Goal: Task Accomplishment & Management: Complete application form

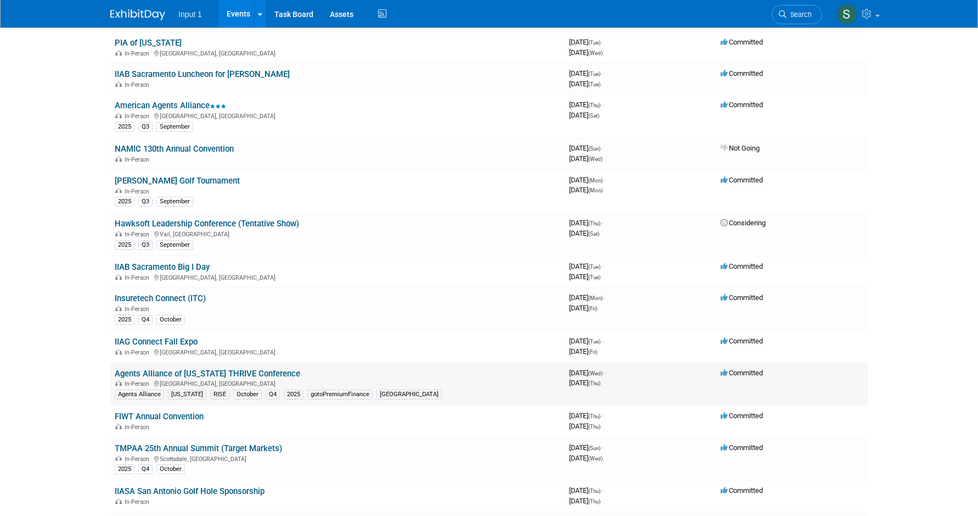
scroll to position [329, 0]
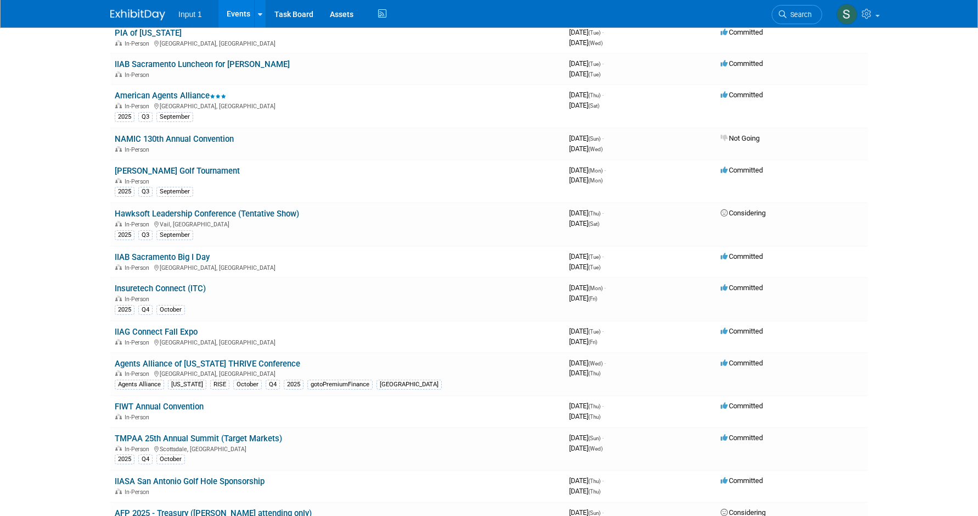
click at [176, 289] on link "Insuretech Connect (ITC)" at bounding box center [160, 288] width 91 height 10
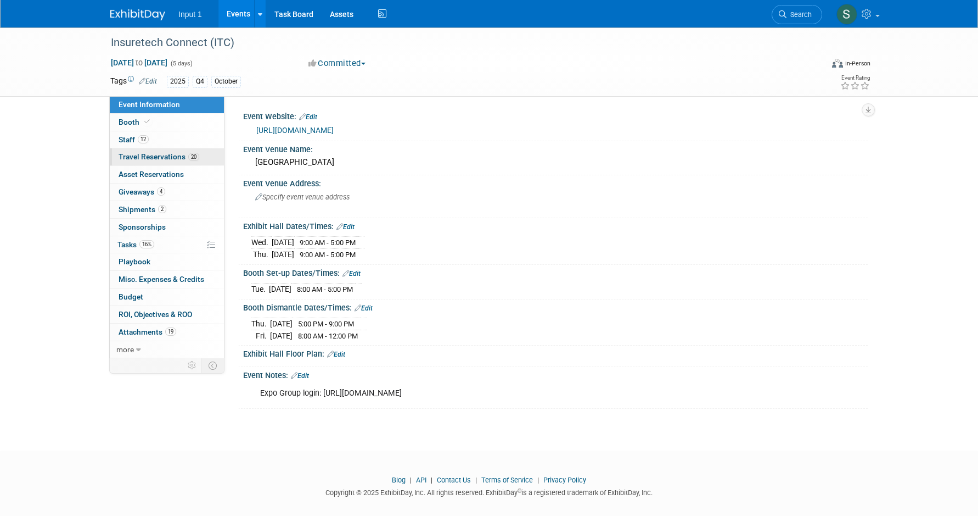
click at [147, 154] on span "Travel Reservations 20" at bounding box center [159, 156] width 81 height 9
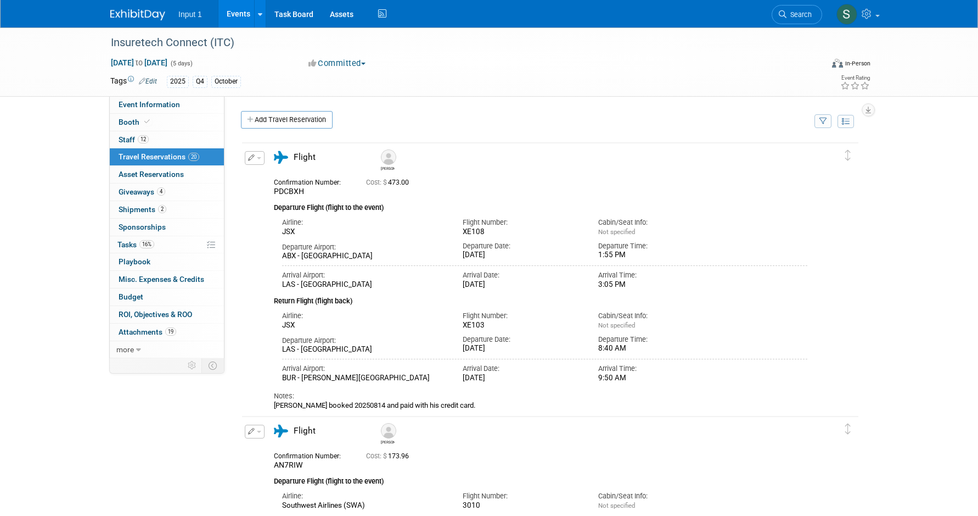
click at [829, 122] on button "button" at bounding box center [824, 121] width 18 height 14
click at [719, 163] on select "-- Select Traveler -- All reservation with no one tagged Chris Farfaras Daniel …" at bounding box center [755, 154] width 136 height 15
select select "d40ff6d6-5ffc-43ba-8bff-fd1bbda96547"
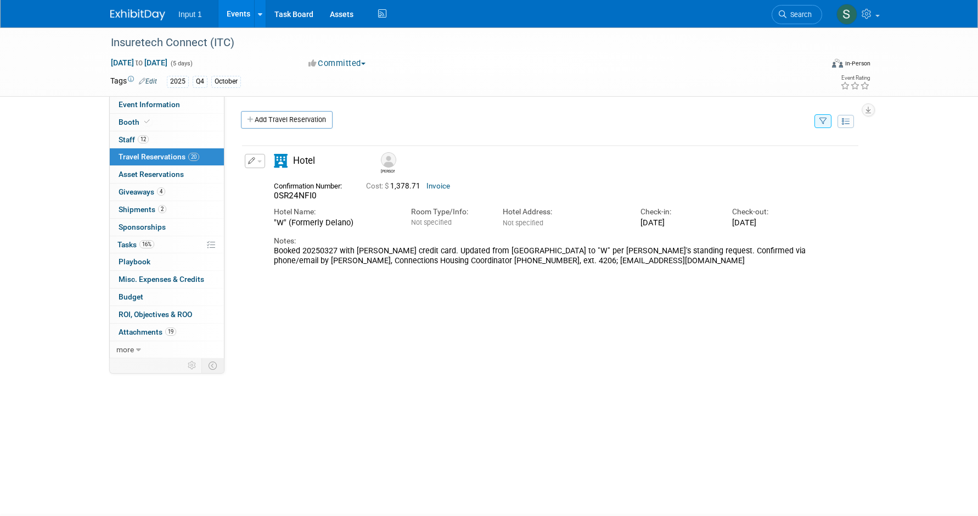
click at [829, 121] on button "button" at bounding box center [824, 121] width 18 height 14
click at [752, 160] on select "-- Select Traveler -- All reservation with no one tagged Chris Farfaras Daniel …" at bounding box center [755, 154] width 136 height 15
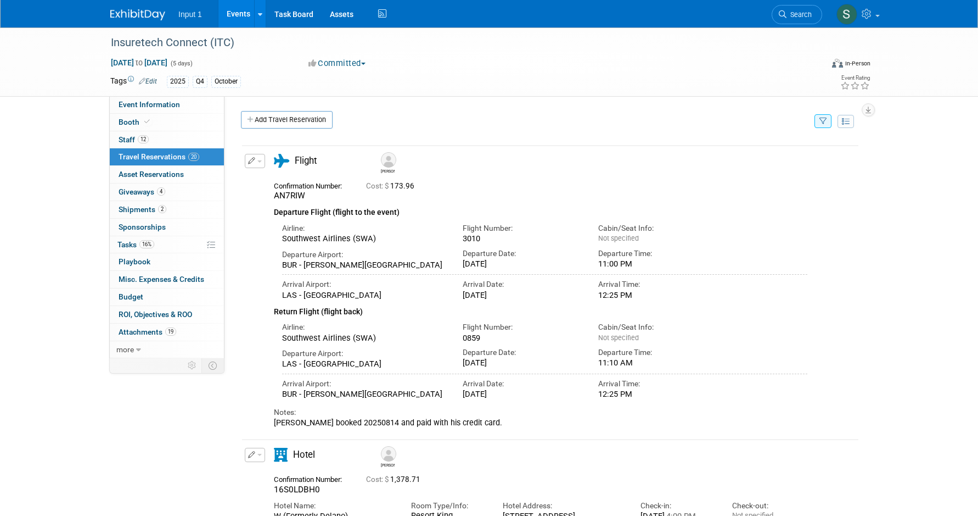
click at [822, 121] on icon "button" at bounding box center [824, 121] width 8 height 7
click at [728, 163] on select "-- Select Traveler -- All reservation with no one tagged Chris Farfaras Daniel …" at bounding box center [755, 154] width 136 height 15
drag, startPoint x: 268, startPoint y: 121, endPoint x: 281, endPoint y: 119, distance: 12.8
click at [268, 121] on link "Add Travel Reservation" at bounding box center [287, 120] width 92 height 18
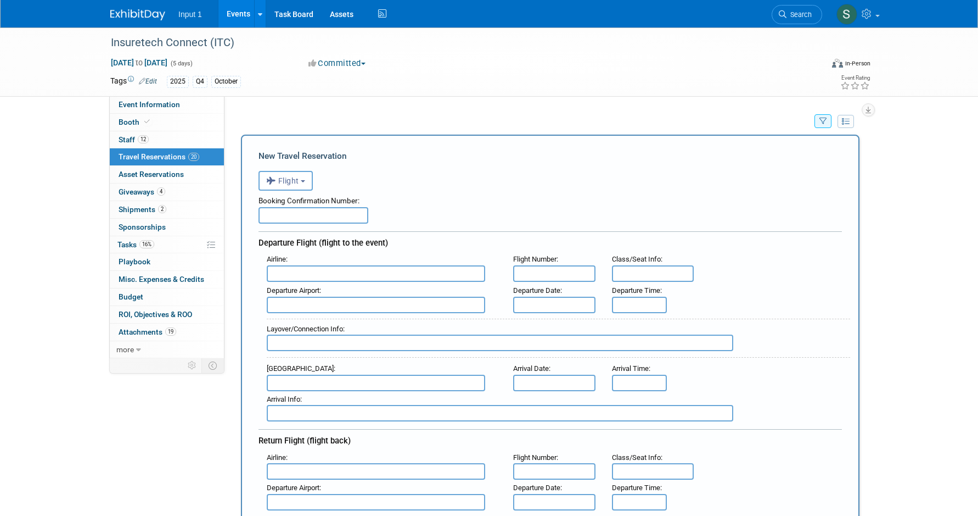
click at [303, 223] on input "text" at bounding box center [314, 215] width 110 height 16
click at [287, 217] on input "text" at bounding box center [314, 215] width 110 height 16
type input "0012231854200"
click at [339, 277] on input "text" at bounding box center [376, 273] width 219 height 16
click at [320, 277] on input "text" at bounding box center [376, 273] width 219 height 16
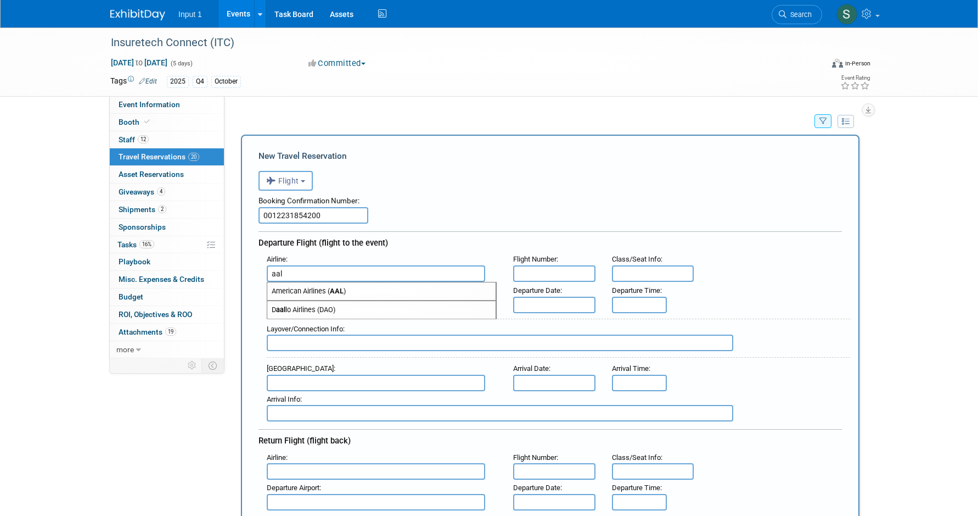
click at [331, 298] on span "American Airlines ( AAL )" at bounding box center [381, 291] width 228 height 18
type input "American Airlines (AAL)"
click at [535, 275] on input "text" at bounding box center [554, 273] width 82 height 16
type input "2"
click at [562, 277] on input "AA2519" at bounding box center [554, 273] width 82 height 16
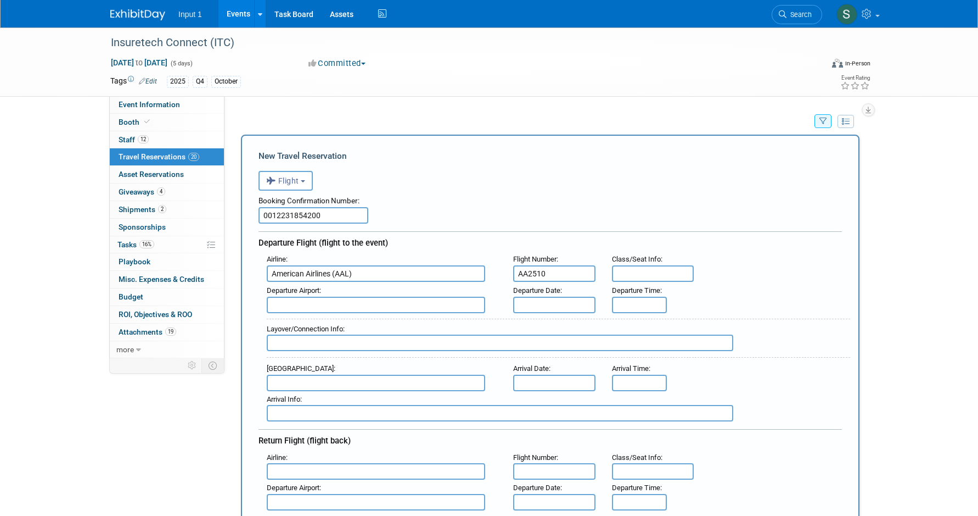
type input "AA2510"
drag, startPoint x: 321, startPoint y: 311, endPoint x: 312, endPoint y: 310, distance: 8.9
click at [321, 311] on input "text" at bounding box center [376, 304] width 219 height 16
click at [317, 326] on span "TPA - Tampa International Airport" at bounding box center [381, 323] width 228 height 18
type input "TPA - Tampa International Airport"
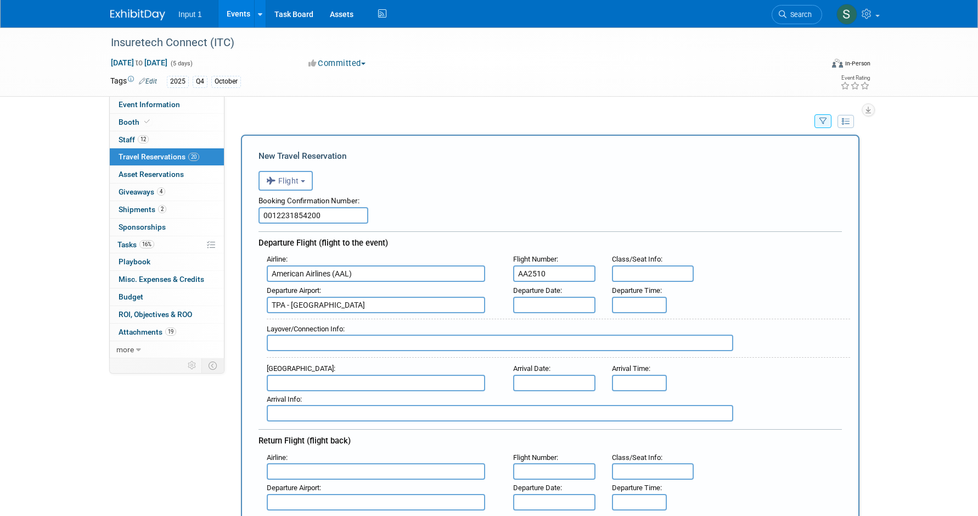
click at [539, 303] on input "text" at bounding box center [554, 304] width 82 height 16
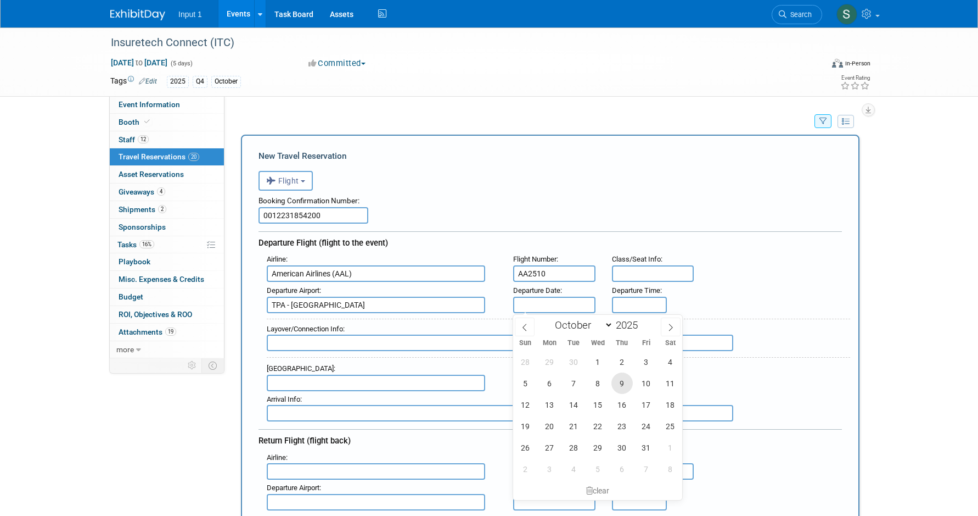
click at [626, 383] on span "9" at bounding box center [622, 382] width 21 height 21
type input "Oct 9, 2025"
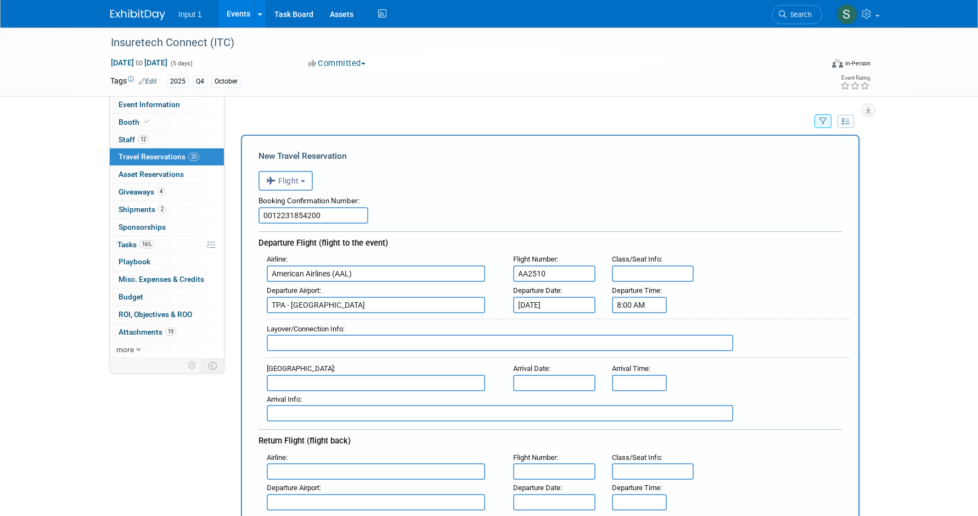
click at [629, 306] on input "8:00 AM" at bounding box center [639, 304] width 55 height 16
click at [639, 376] on span at bounding box center [637, 379] width 19 height 19
click at [690, 359] on span "00" at bounding box center [689, 355] width 21 height 20
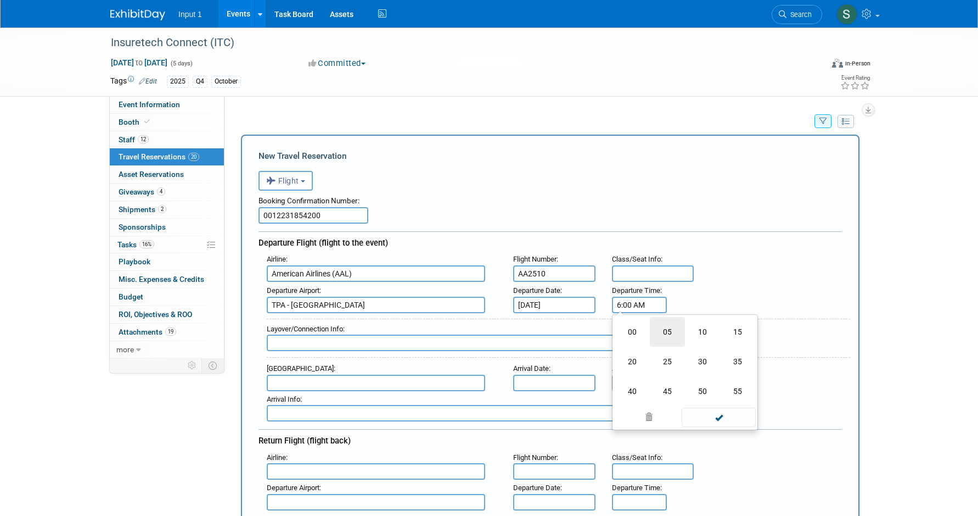
click at [668, 332] on td "05" at bounding box center [667, 332] width 35 height 30
click at [692, 333] on span at bounding box center [689, 331] width 19 height 19
drag, startPoint x: 735, startPoint y: 351, endPoint x: 736, endPoint y: 363, distance: 12.2
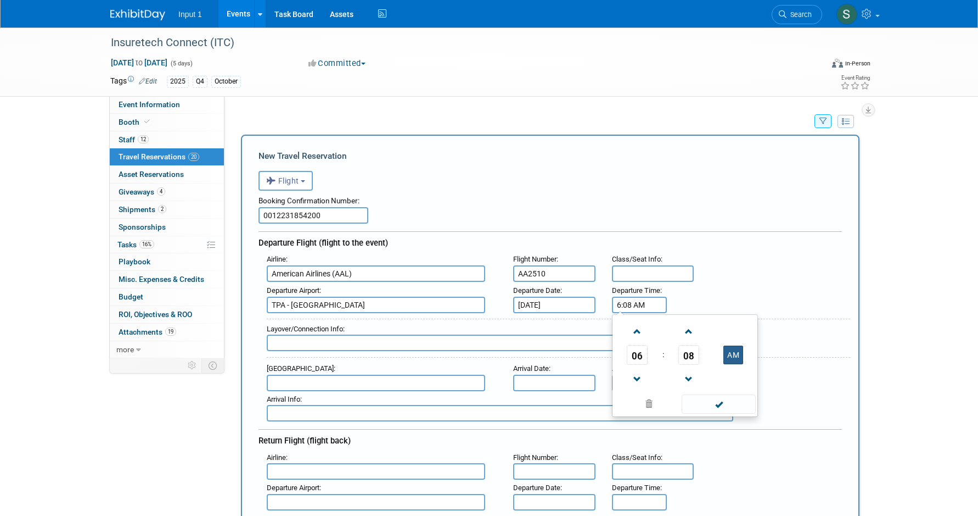
click at [735, 351] on button "AM" at bounding box center [734, 354] width 20 height 19
type input "6:08 PM"
click at [722, 407] on span at bounding box center [719, 403] width 74 height 19
click at [311, 387] on input "text" at bounding box center [376, 382] width 219 height 16
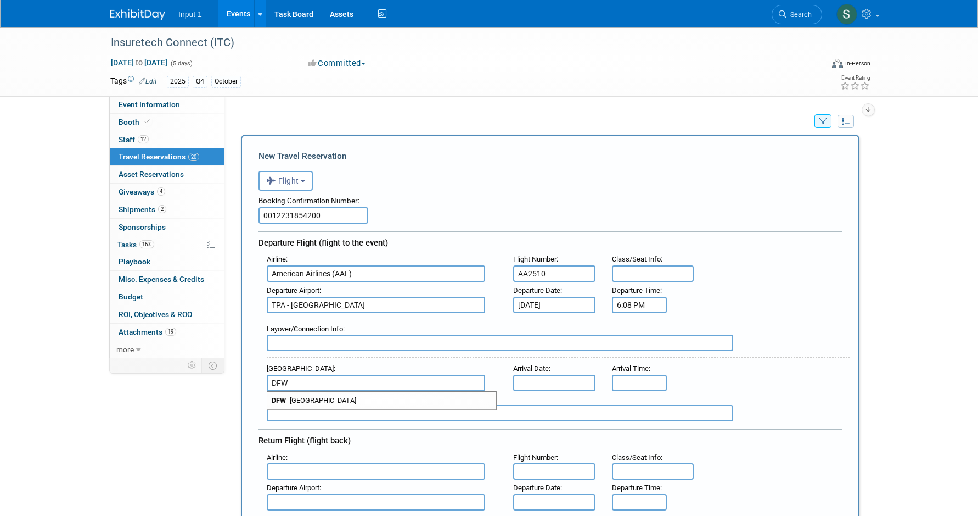
drag, startPoint x: 316, startPoint y: 399, endPoint x: 553, endPoint y: 371, distance: 238.4
click at [317, 399] on span "DFW - Dallas Fort Worth International Airport" at bounding box center [381, 400] width 228 height 18
type input "DFW - Dallas Fort Worth International Airport"
click at [553, 375] on body "Input 1 Events Add Event Bulk Upload Events Shareable Event Boards Recently Vie…" at bounding box center [489, 258] width 978 height 516
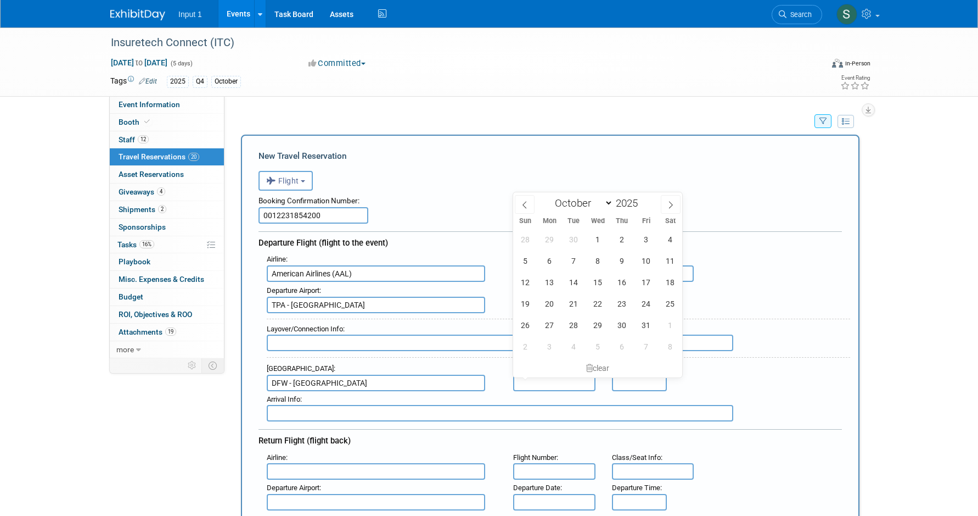
click at [550, 388] on input "text" at bounding box center [554, 382] width 82 height 16
click at [549, 385] on input "text" at bounding box center [554, 382] width 82 height 16
click at [712, 371] on div "Arrival Airport : DFW - Dallas Fort Worth International Airport Arrival Date : …" at bounding box center [555, 375] width 592 height 31
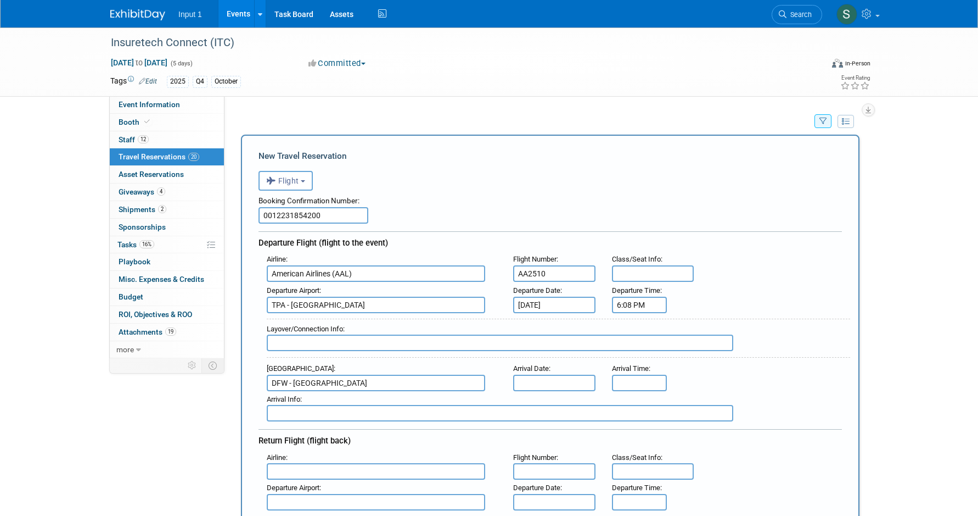
click at [563, 384] on input "text" at bounding box center [554, 382] width 82 height 16
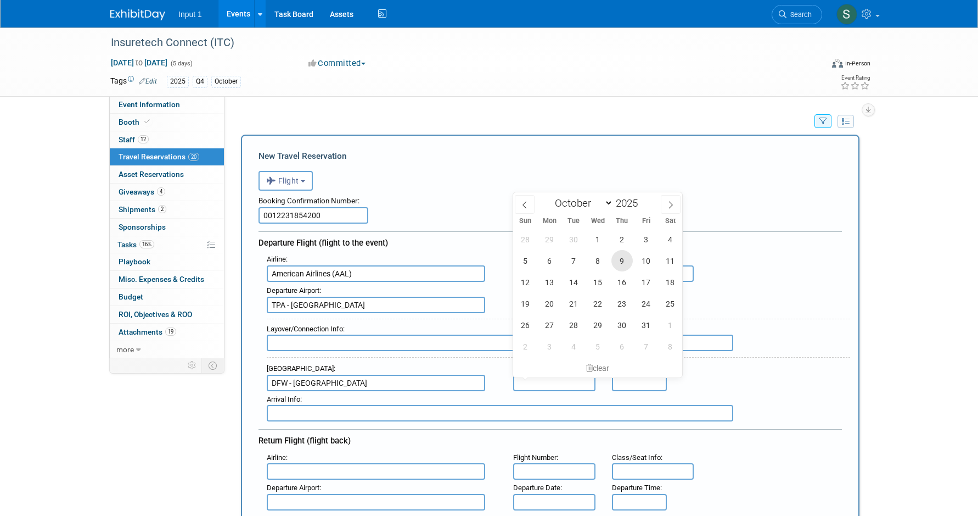
click at [623, 260] on span "9" at bounding box center [622, 260] width 21 height 21
type input "Oct 9, 2025"
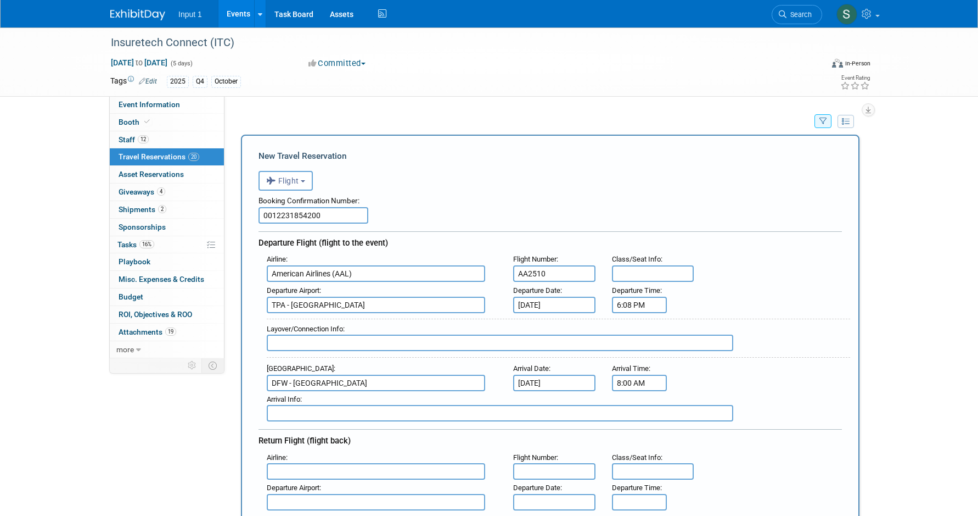
click at [635, 381] on input "8:00 AM" at bounding box center [639, 382] width 55 height 16
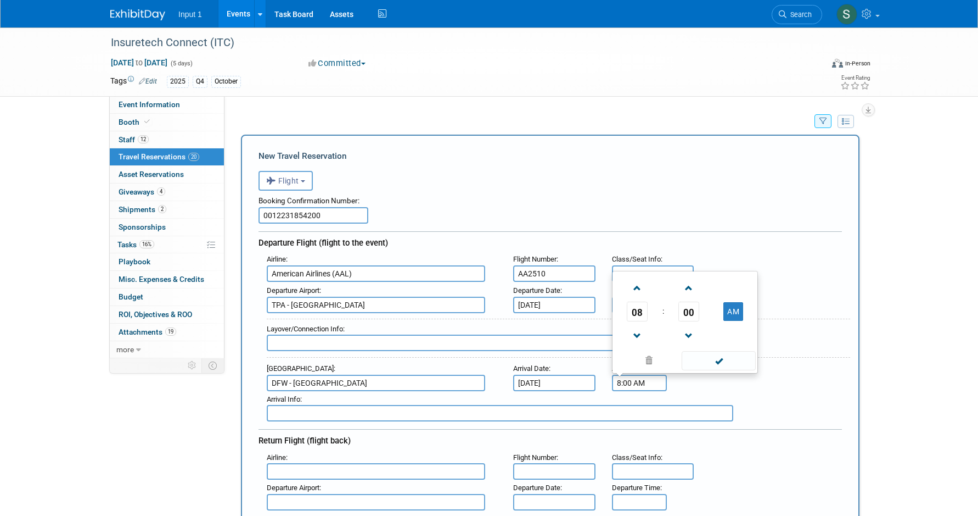
click at [634, 313] on span "08" at bounding box center [637, 311] width 21 height 20
click at [638, 333] on td "08" at bounding box center [632, 335] width 35 height 30
click at [692, 288] on span at bounding box center [689, 287] width 19 height 19
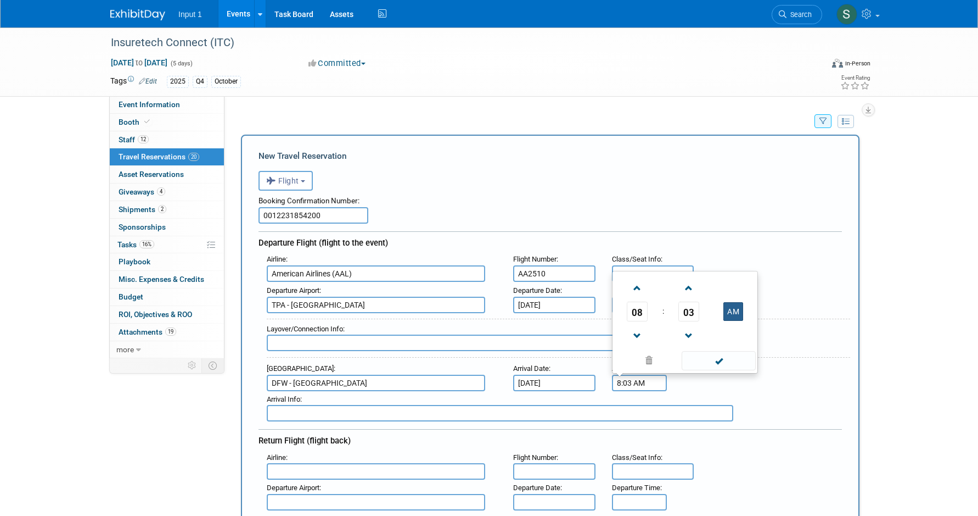
click at [729, 309] on button "AM" at bounding box center [734, 311] width 20 height 19
type input "8:03 PM"
click at [724, 359] on span at bounding box center [719, 360] width 74 height 19
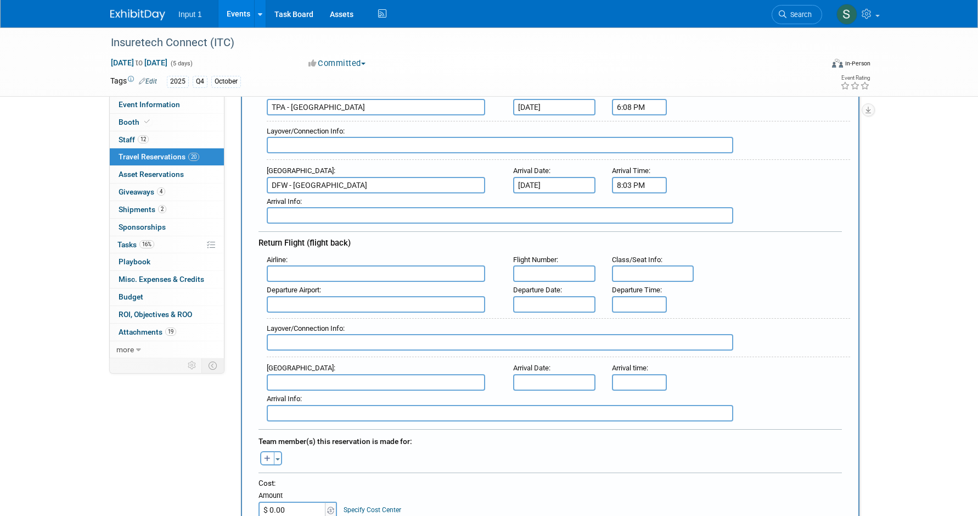
scroll to position [220, 0]
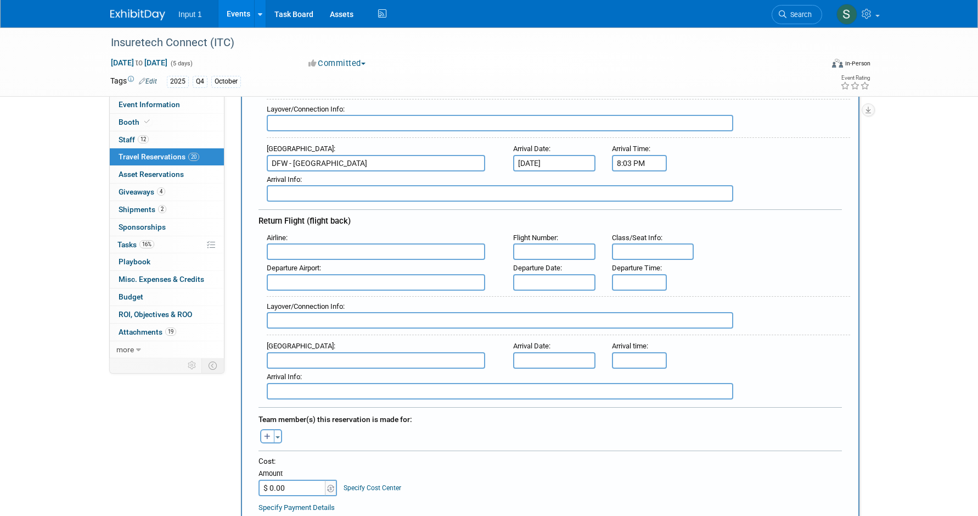
click at [293, 256] on input "text" at bounding box center [376, 251] width 219 height 16
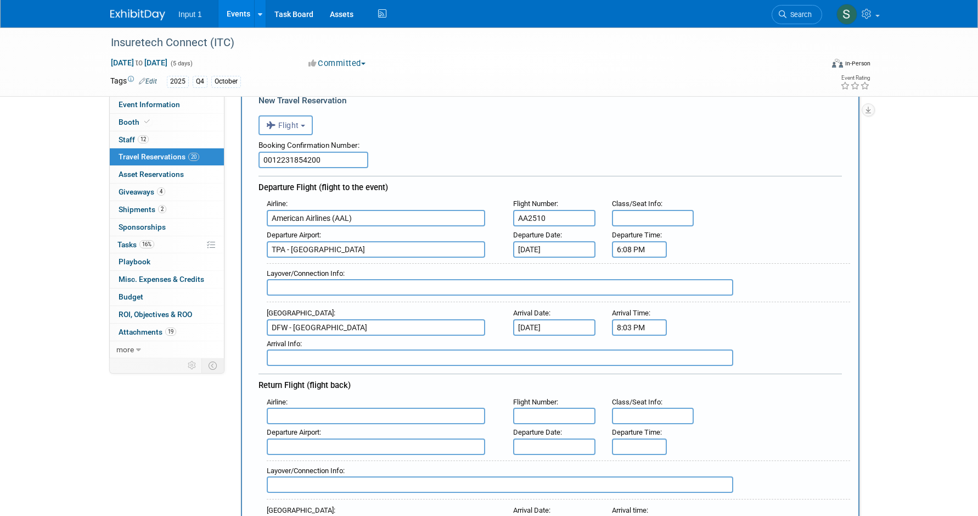
scroll to position [55, 0]
drag, startPoint x: 470, startPoint y: 332, endPoint x: 249, endPoint y: 323, distance: 220.9
click at [252, 322] on div "New Travel Reservation <i class="fas fa-plane" style="padding: 6px 4px 6px 1px;…" at bounding box center [550, 490] width 619 height 821
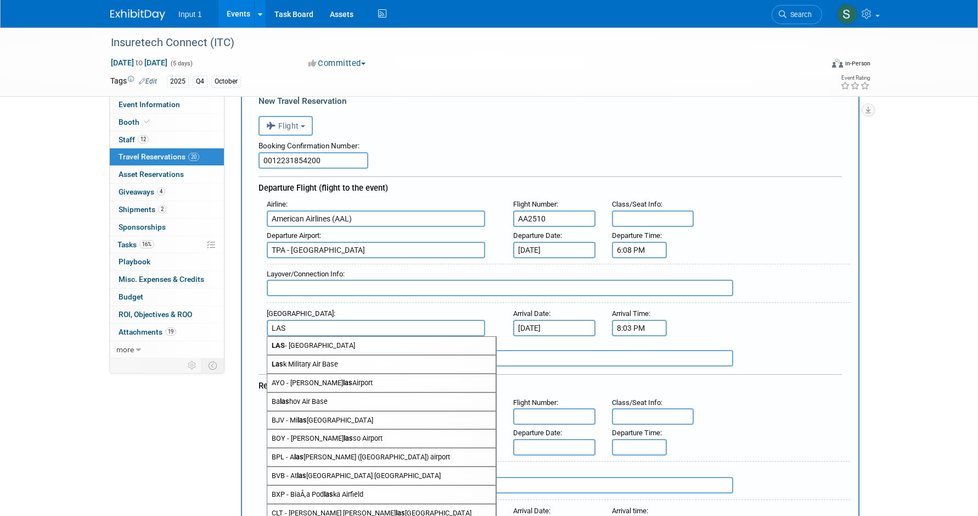
click at [294, 348] on span "LAS - McCarran International Airport" at bounding box center [381, 346] width 228 height 18
type input "LAS - McCarran International Airport"
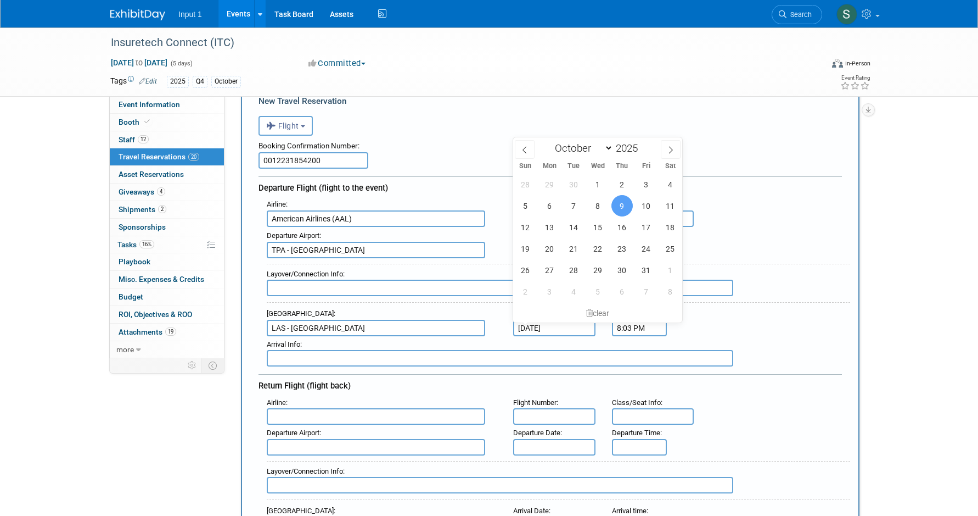
click at [531, 332] on input "Oct 9, 2025" at bounding box center [554, 328] width 82 height 16
click at [538, 374] on div "Return Flight (flight back)" at bounding box center [551, 384] width 584 height 20
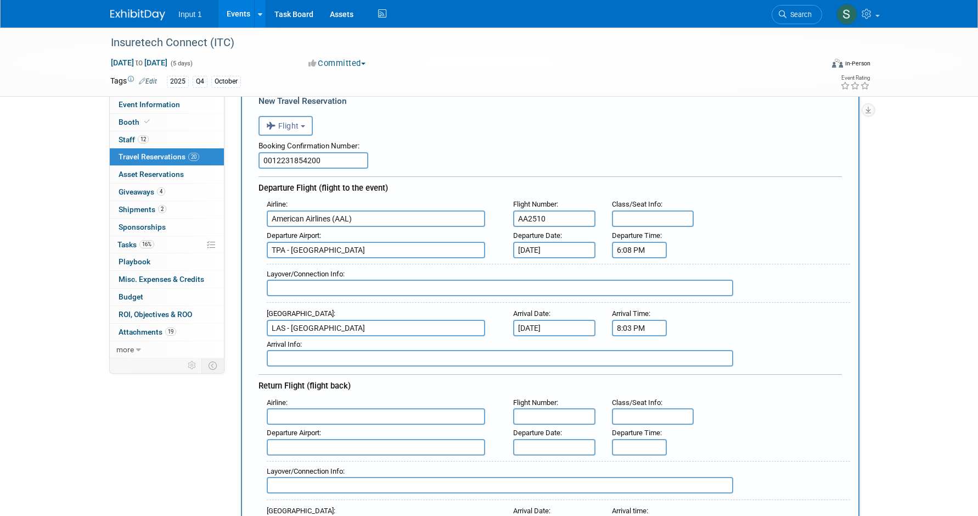
click at [626, 324] on input "8:03 PM" at bounding box center [639, 328] width 55 height 16
click at [634, 382] on span "08" at bounding box center [637, 378] width 21 height 20
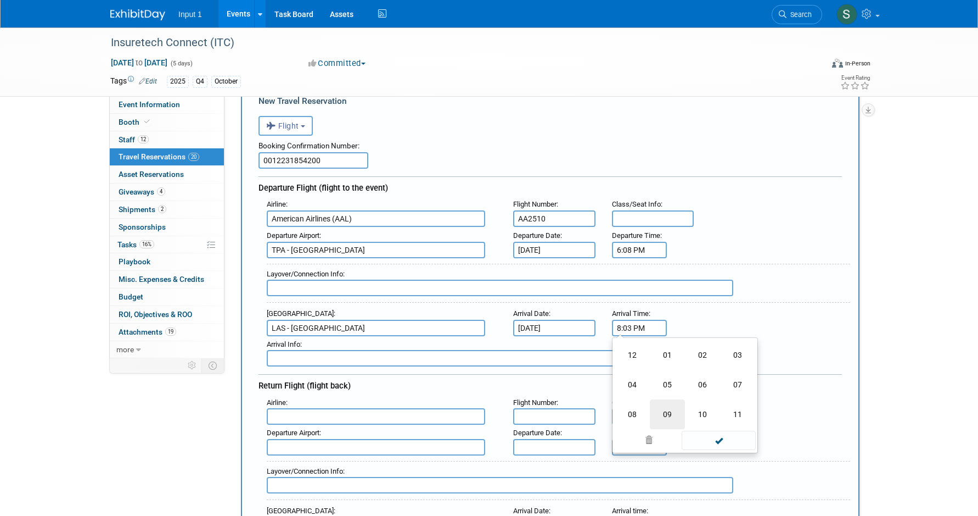
click at [670, 412] on td "09" at bounding box center [667, 414] width 35 height 30
click at [690, 378] on span "03" at bounding box center [689, 378] width 21 height 20
click at [668, 410] on td "45" at bounding box center [667, 414] width 35 height 30
click at [684, 354] on span at bounding box center [689, 354] width 19 height 19
type input "9:46 PM"
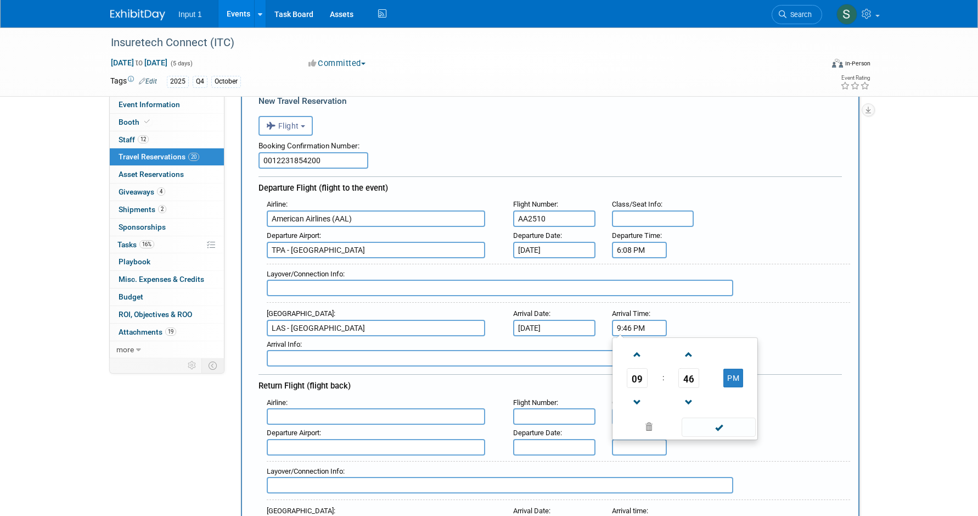
drag, startPoint x: 709, startPoint y: 432, endPoint x: 583, endPoint y: 363, distance: 143.2
click at [709, 432] on span at bounding box center [719, 426] width 74 height 19
click at [316, 285] on input "text" at bounding box center [500, 287] width 467 height 16
type input "c"
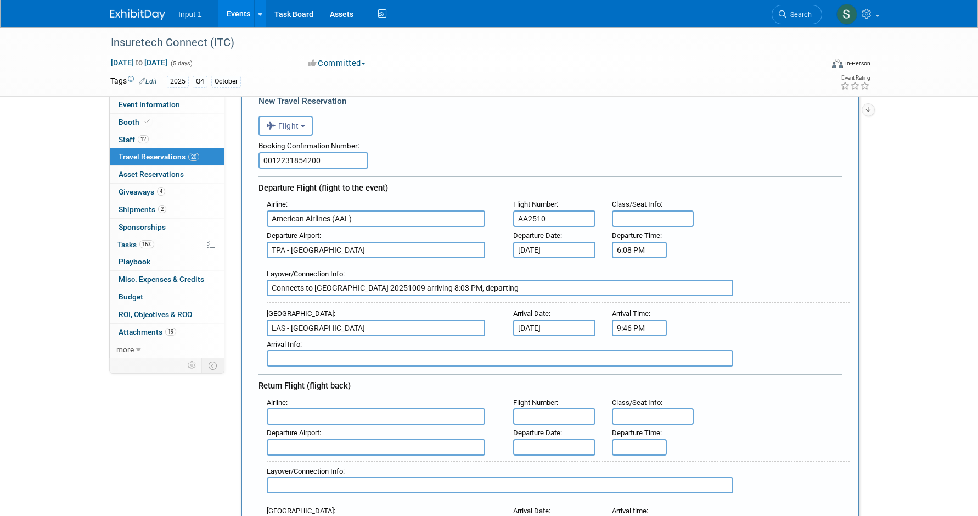
click at [381, 287] on input "Connects to DFW Dallas Airport 20251009 arriving 8:03 PM, departing" at bounding box center [500, 287] width 467 height 16
click at [416, 287] on input "Connects to DFW Dallas Airport 20251009 arriving 8:03 PM, departing" at bounding box center [500, 287] width 467 height 16
click at [555, 287] on input "Connects to DFW Dallas Airport Flight #AA1797 arriving 8:03 PM, departing" at bounding box center [500, 287] width 467 height 16
type input "Connects to DFW Dallas Airport Flight #AA1797 arriving 8:03 PM, departing 8:43 …"
click at [357, 418] on input "text" at bounding box center [376, 416] width 219 height 16
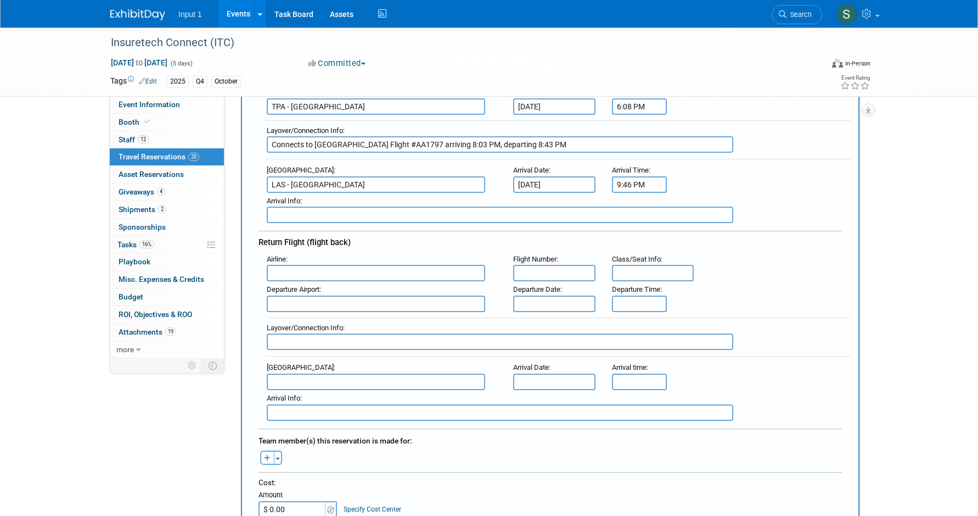
scroll to position [220, 0]
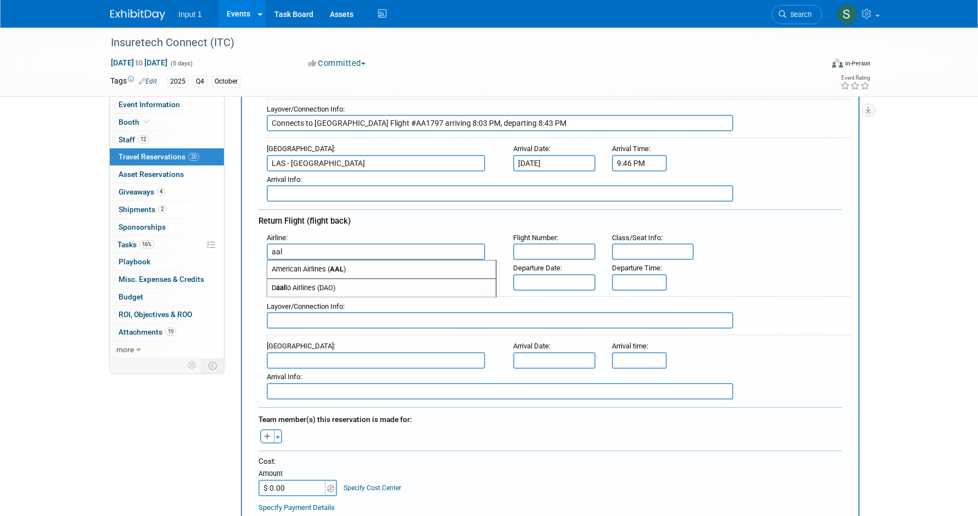
click at [337, 271] on strong "AAL" at bounding box center [337, 269] width 14 height 8
type input "American Airlines (AAL)"
click at [541, 245] on input "text" at bounding box center [554, 251] width 82 height 16
type input "a"
type input "AA553"
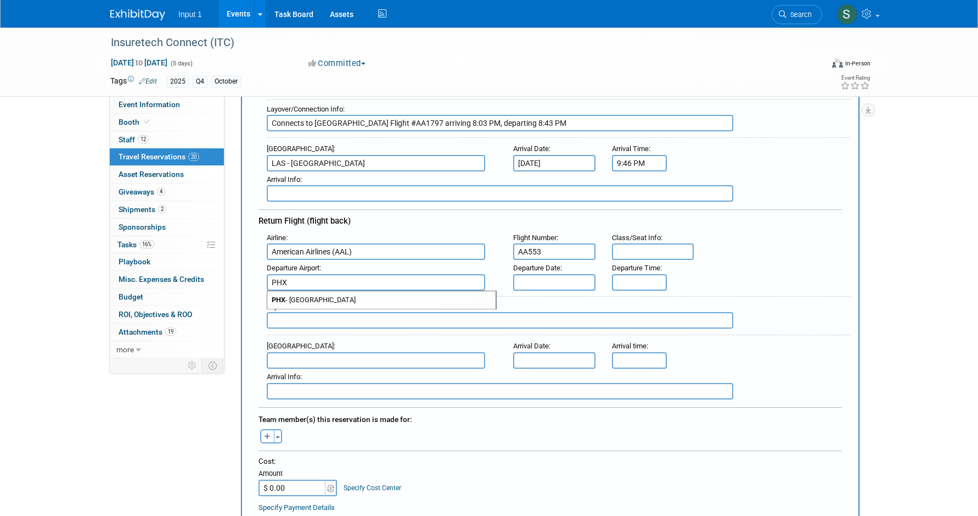
click at [403, 297] on span "PHX - Phoenix Sky Harbor International Airport" at bounding box center [381, 300] width 228 height 18
type input "PHX - Phoenix Sky Harbor International Airport"
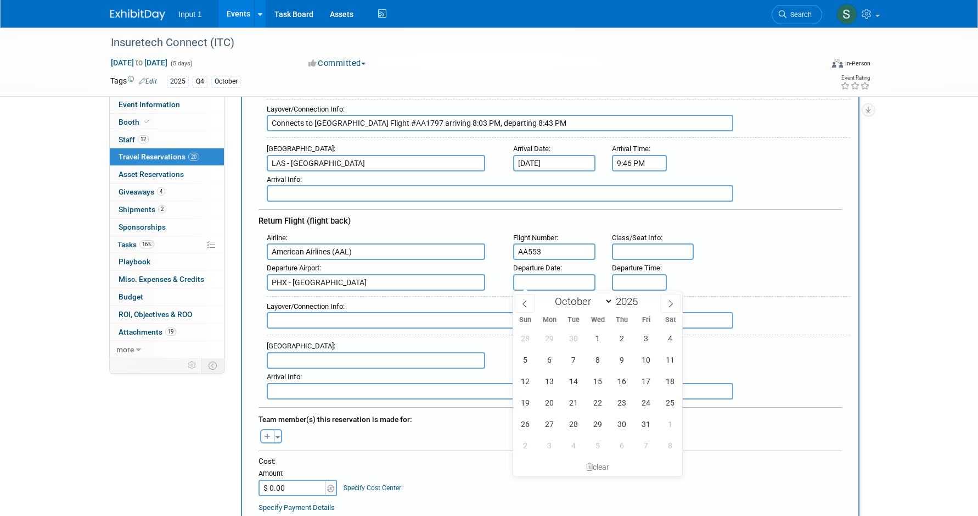
click at [531, 277] on input "text" at bounding box center [554, 282] width 82 height 16
click at [599, 402] on span "22" at bounding box center [597, 401] width 21 height 21
type input "Oct 22, 2025"
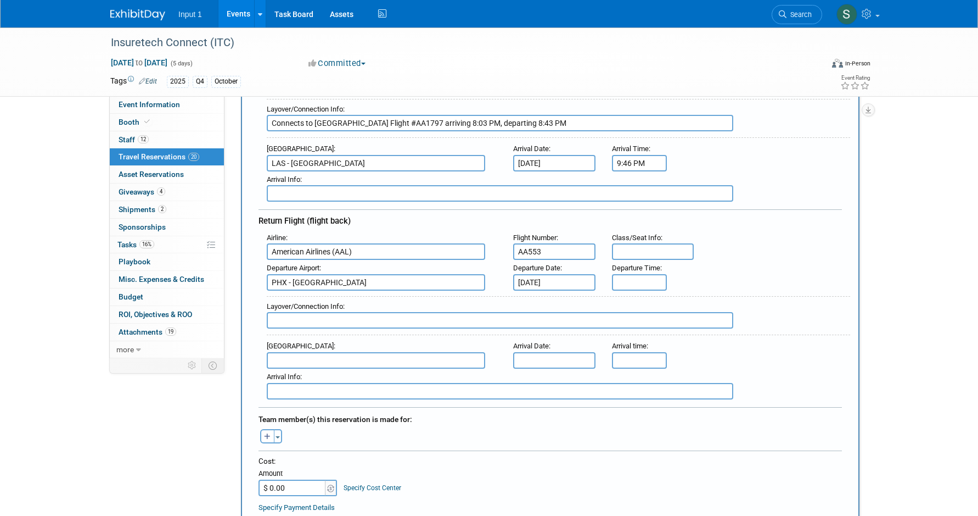
click at [288, 360] on input "text" at bounding box center [376, 360] width 219 height 16
click at [322, 377] on span "TPA - Tampa International Airport" at bounding box center [381, 378] width 228 height 18
type input "TPA - Tampa International Airport"
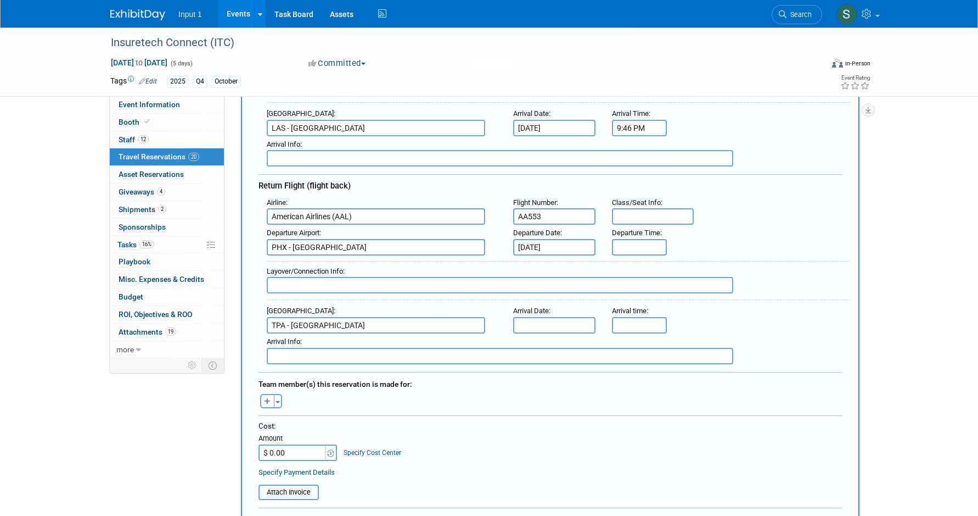
scroll to position [275, 0]
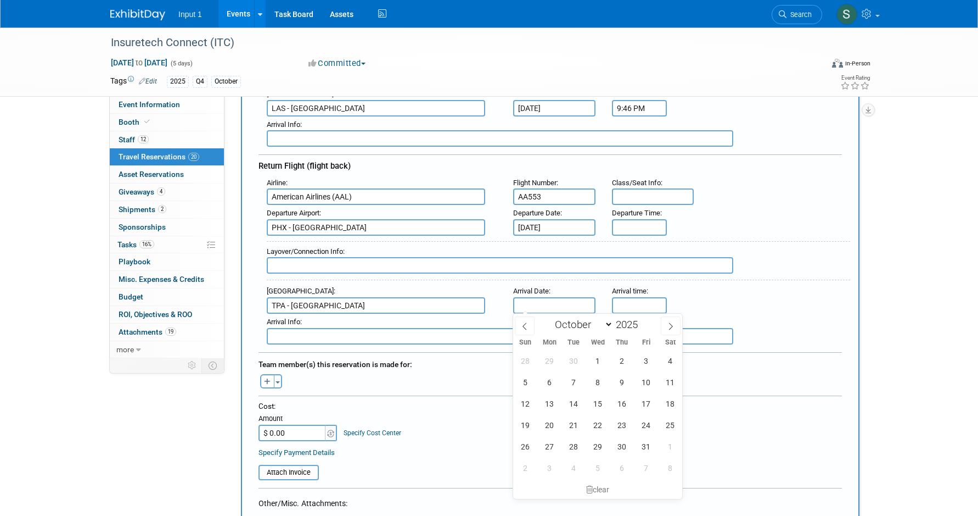
click at [531, 300] on input "text" at bounding box center [554, 305] width 82 height 16
click at [601, 428] on span "22" at bounding box center [597, 424] width 21 height 21
type input "Oct 22, 2025"
click at [630, 300] on input "5:00 PM" at bounding box center [639, 305] width 55 height 16
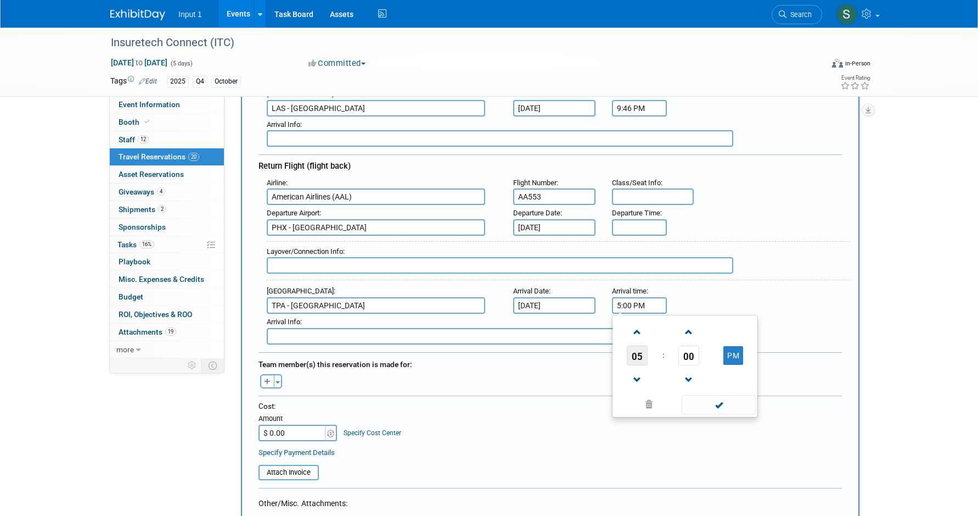
click at [636, 356] on span "05" at bounding box center [637, 355] width 21 height 20
click at [708, 388] on td "10" at bounding box center [702, 392] width 35 height 30
click at [686, 357] on span "00" at bounding box center [689, 355] width 21 height 20
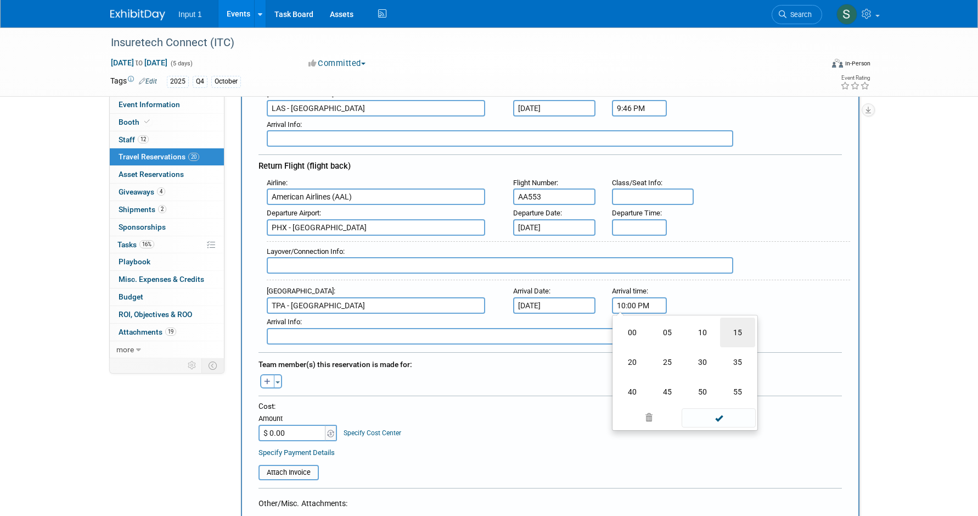
click at [736, 327] on td "15" at bounding box center [737, 332] width 35 height 30
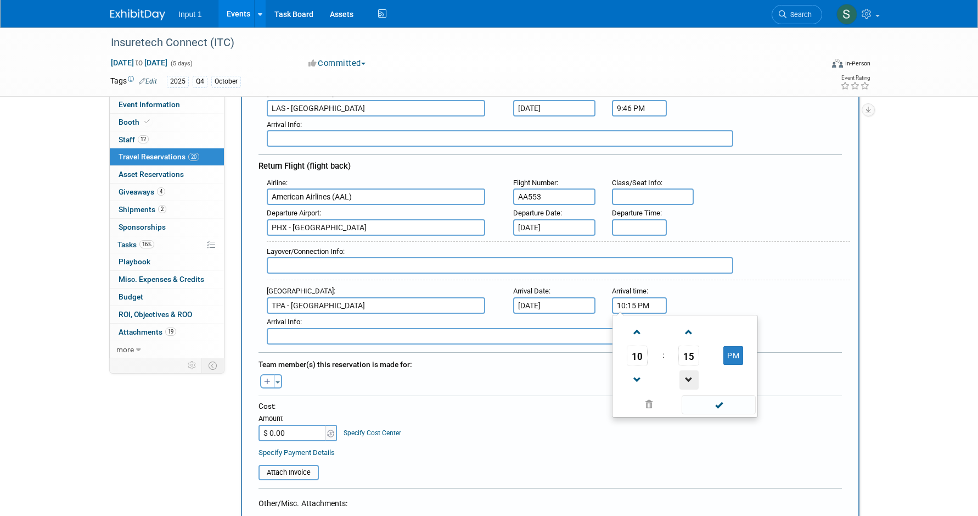
click at [687, 378] on span at bounding box center [689, 379] width 19 height 19
type input "10:12 PM"
click at [720, 405] on span at bounding box center [719, 404] width 74 height 19
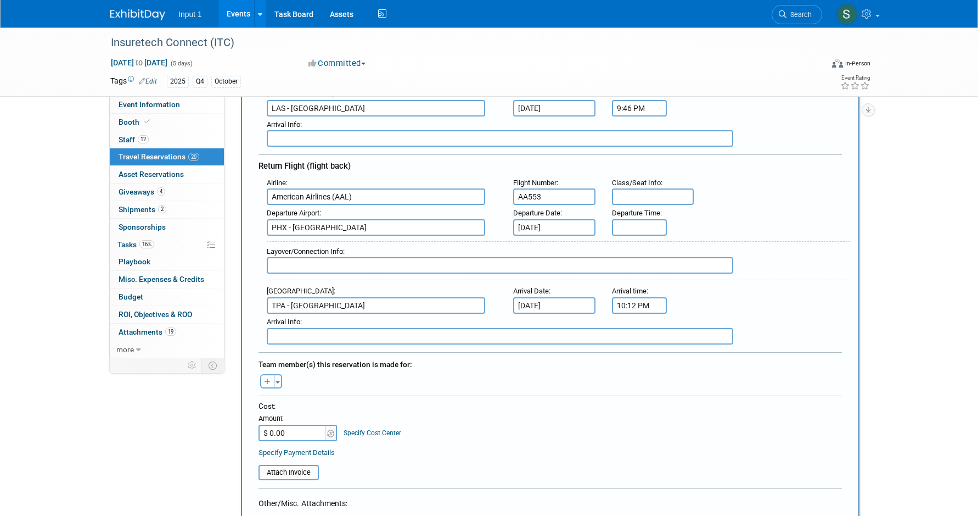
click at [300, 333] on input "text" at bounding box center [500, 336] width 467 height 16
type input "f"
type input "p"
type input "Paul is going directly from ITC to TMPAA, then flying home from TMPAA."
click at [278, 382] on button "Toggle Dropdown" at bounding box center [278, 381] width 8 height 14
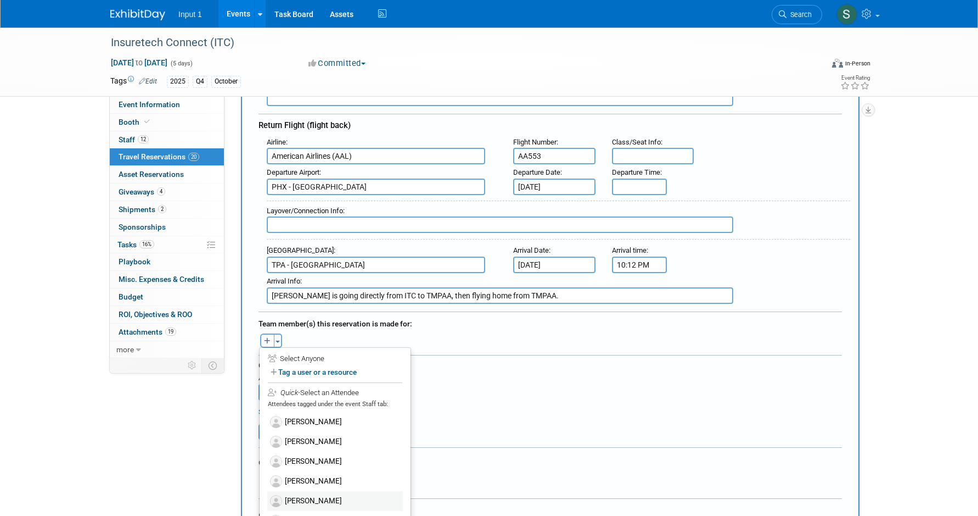
scroll to position [384, 0]
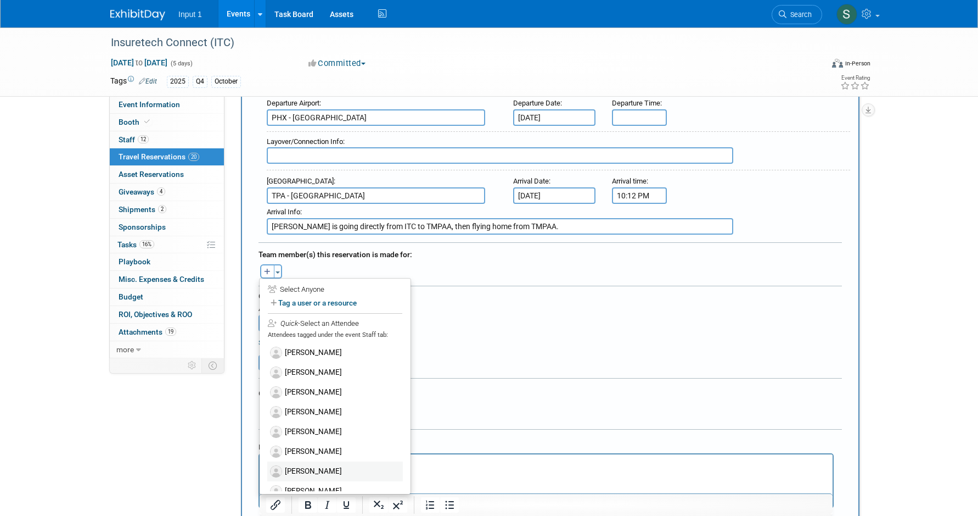
drag, startPoint x: 314, startPoint y: 471, endPoint x: 54, endPoint y: 0, distance: 537.9
click at [314, 471] on label "Paul Greenhalgh" at bounding box center [335, 471] width 136 height 20
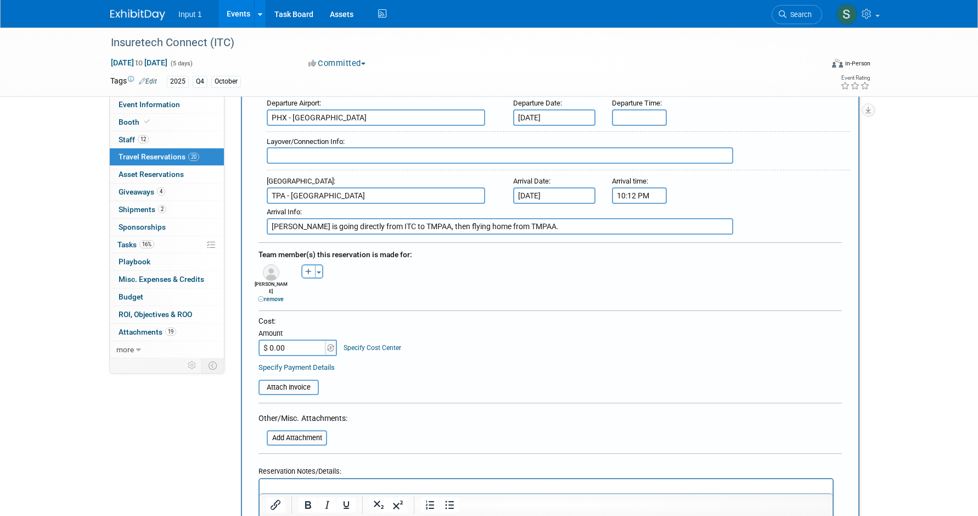
click at [300, 343] on input "$ 0.00" at bounding box center [293, 347] width 69 height 16
type input "$ 754.66"
click at [284, 380] on input "file" at bounding box center [252, 386] width 131 height 13
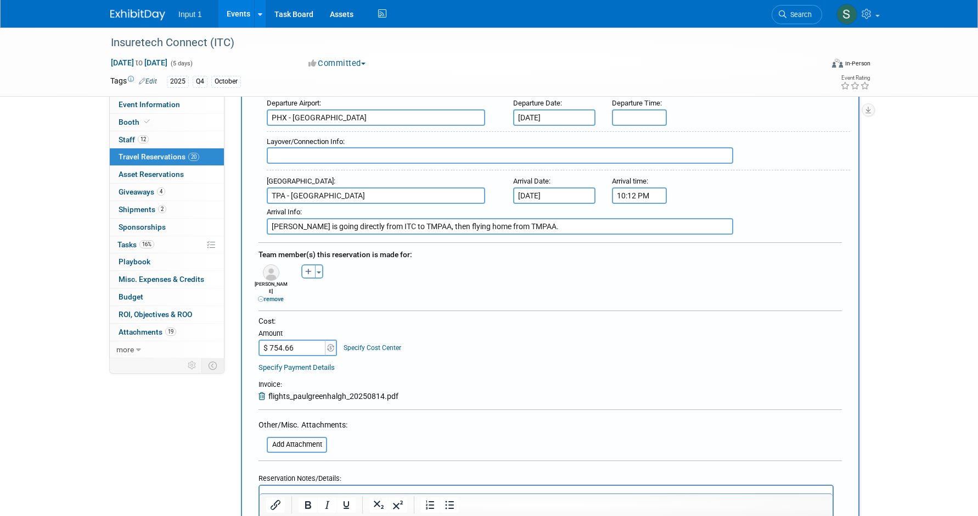
drag, startPoint x: 409, startPoint y: 405, endPoint x: 420, endPoint y: 390, distance: 18.9
click at [410, 409] on div at bounding box center [551, 413] width 584 height 8
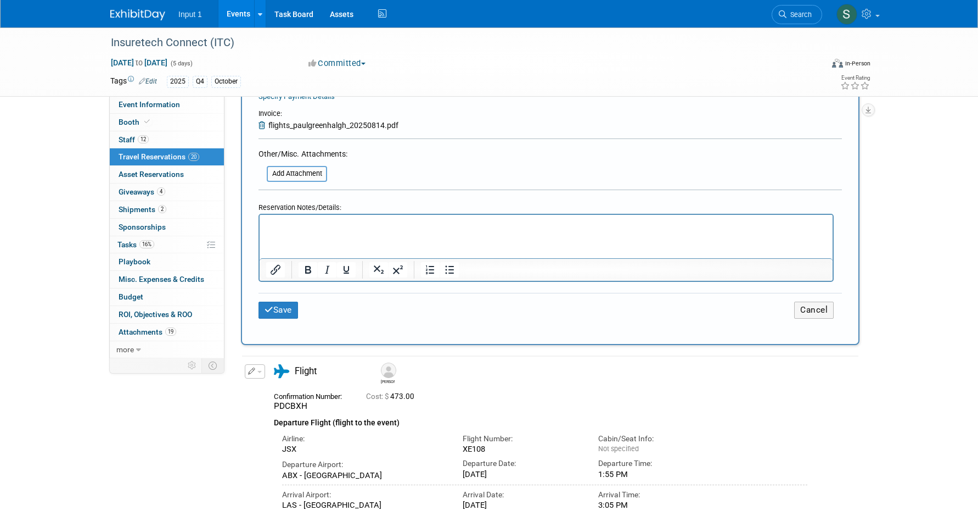
scroll to position [659, 0]
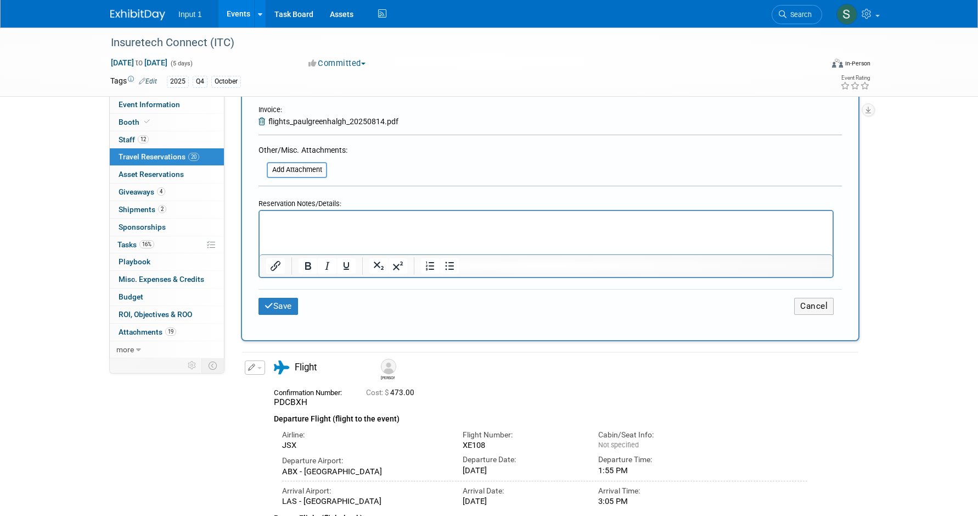
click at [286, 222] on p "Rich Text Area. Press ALT-0 for help." at bounding box center [546, 221] width 561 height 12
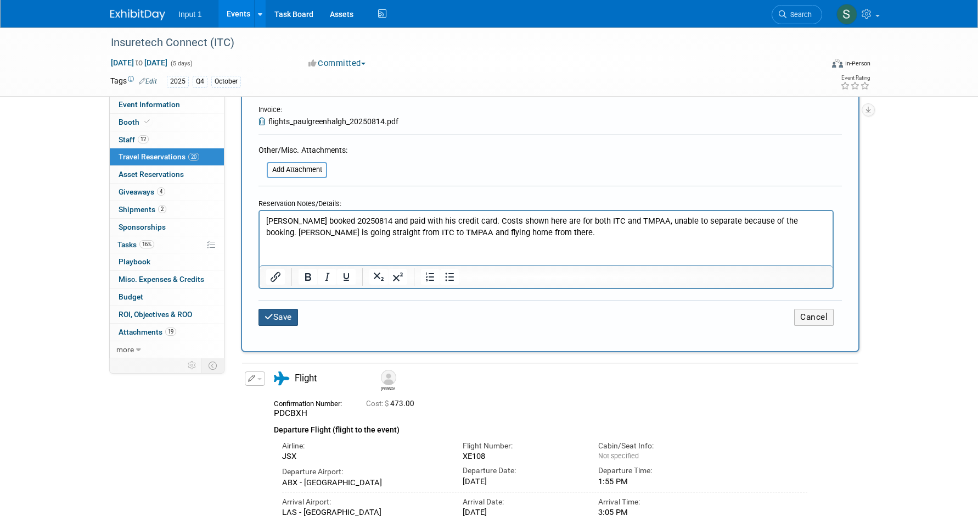
click at [277, 314] on button "Save" at bounding box center [279, 317] width 40 height 17
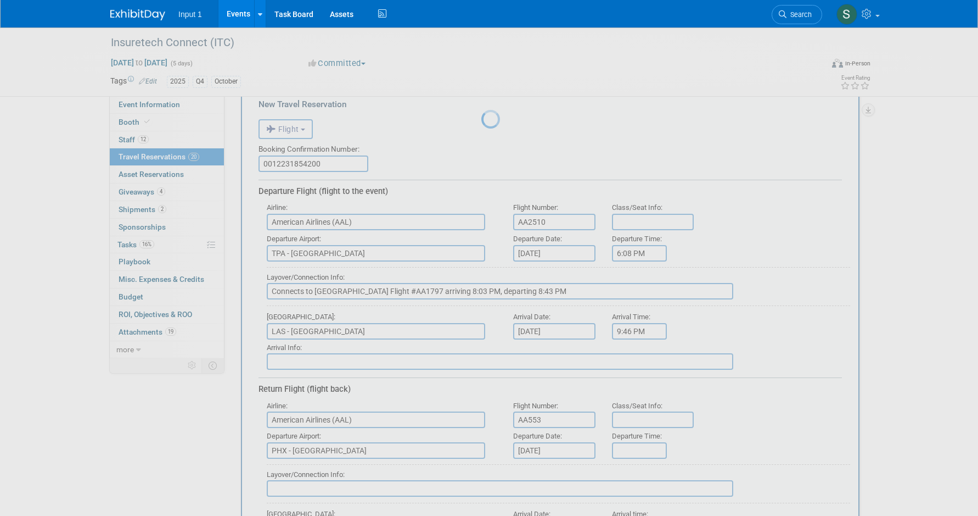
scroll to position [0, 0]
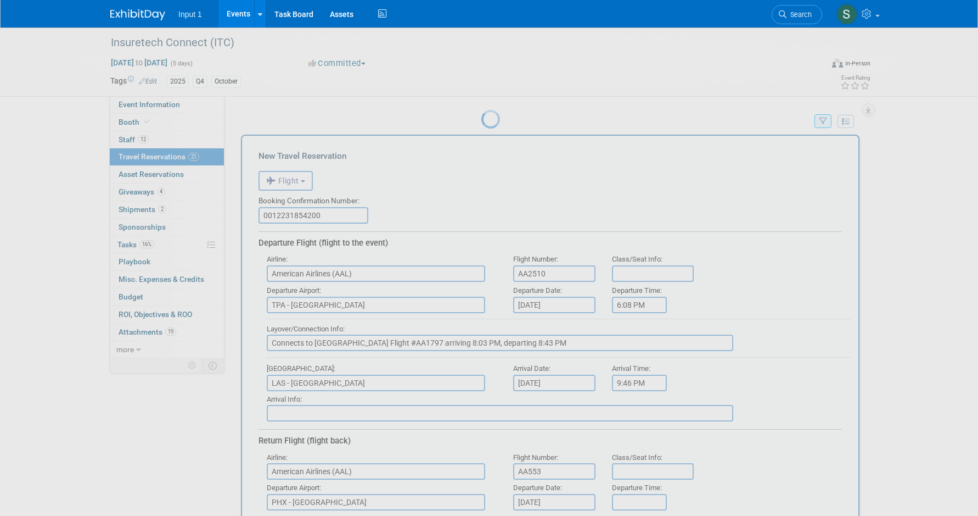
click at [236, 11] on link "Events" at bounding box center [239, 13] width 40 height 27
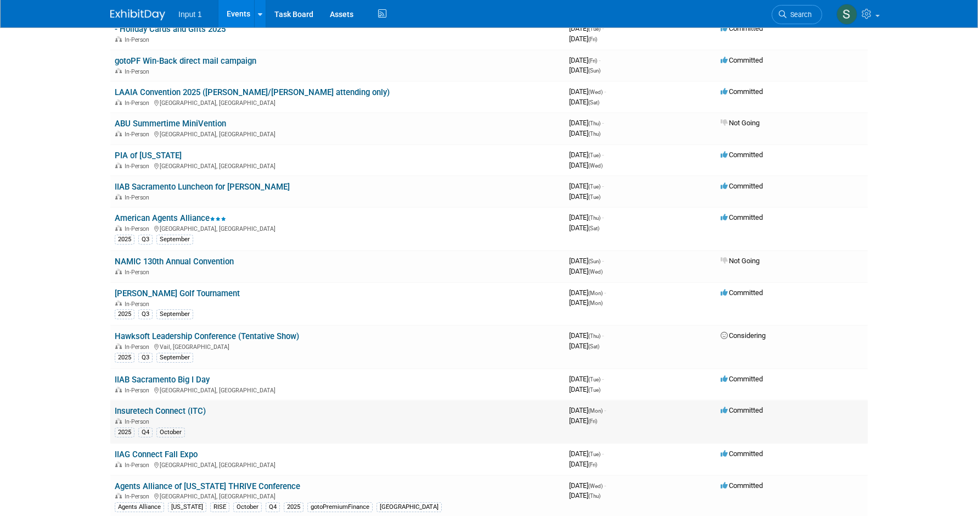
scroll to position [220, 0]
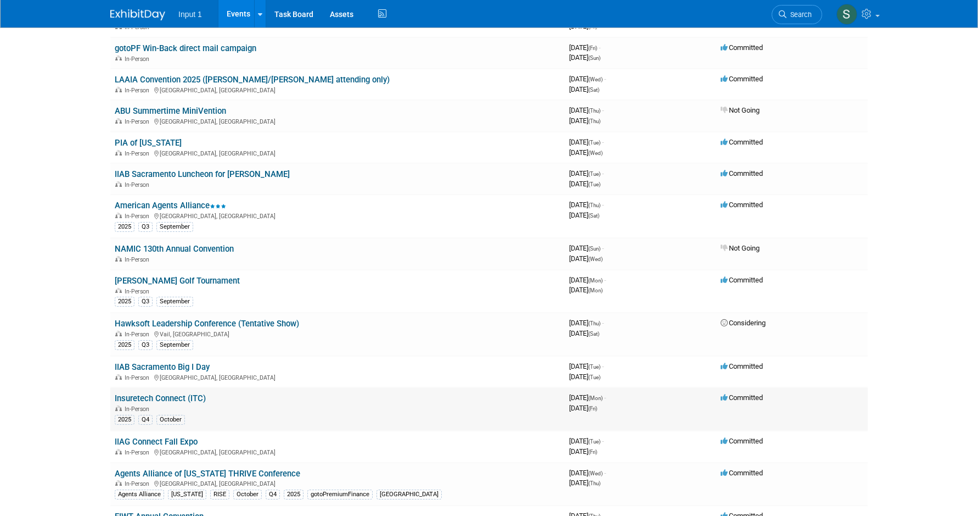
click at [164, 396] on link "Insuretech Connect (ITC)" at bounding box center [160, 398] width 91 height 10
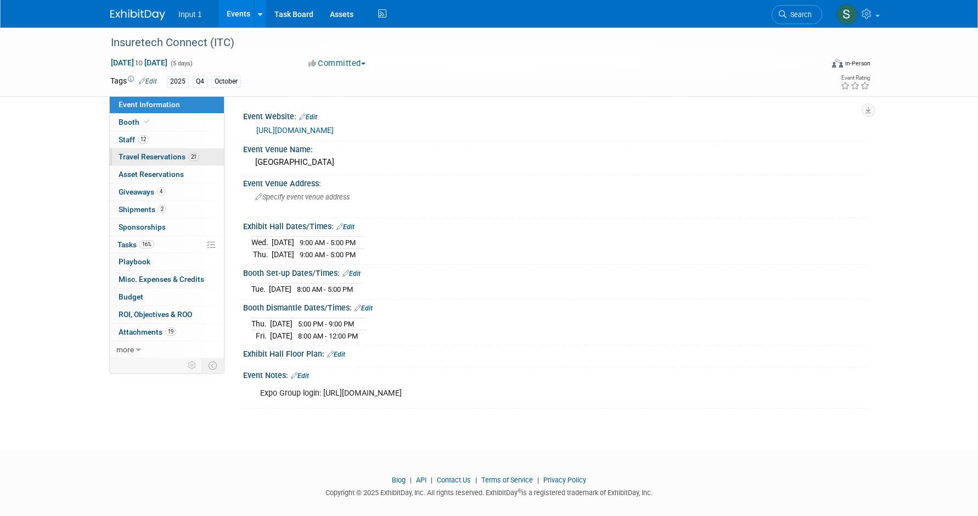
drag, startPoint x: 155, startPoint y: 159, endPoint x: 358, endPoint y: 180, distance: 204.2
click at [155, 159] on span "Travel Reservations 21" at bounding box center [159, 156] width 81 height 9
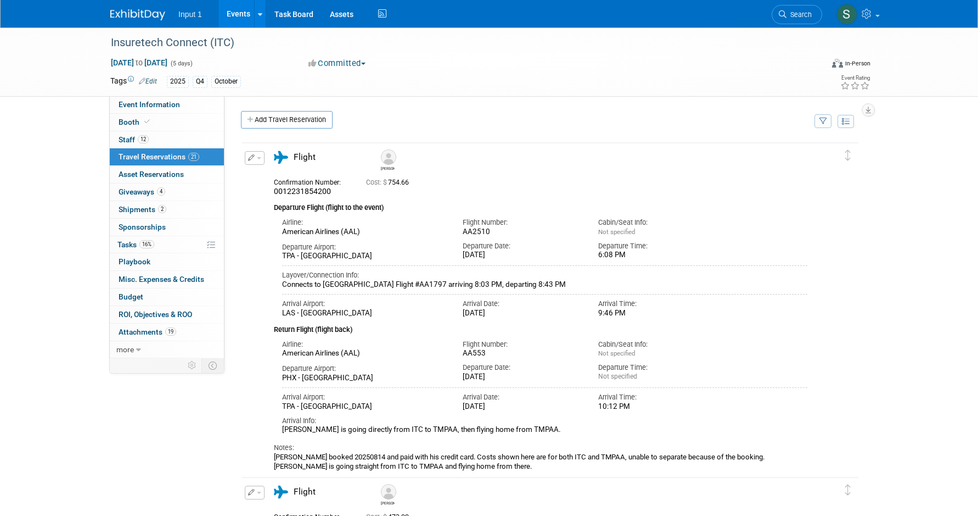
click at [826, 121] on icon "button" at bounding box center [824, 121] width 8 height 7
click at [741, 148] on select "-- Select Traveler -- All reservation with no one tagged Chris Farfaras Daniel …" at bounding box center [755, 154] width 136 height 15
